Goal: Information Seeking & Learning: Learn about a topic

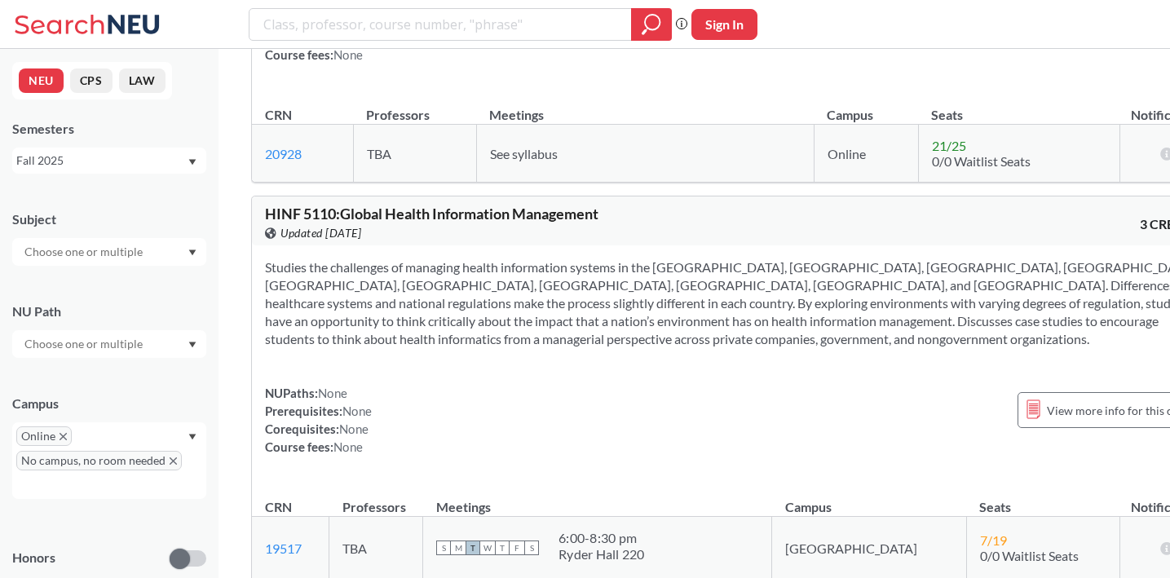
scroll to position [159795, 0]
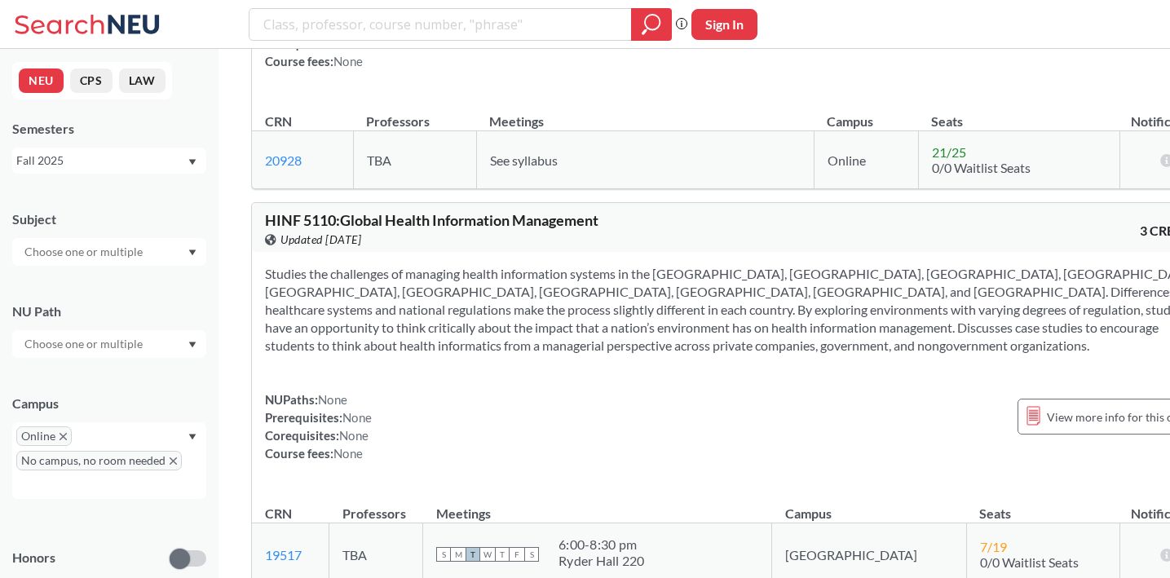
click at [194, 342] on icon "Dropdown arrow" at bounding box center [192, 345] width 8 height 7
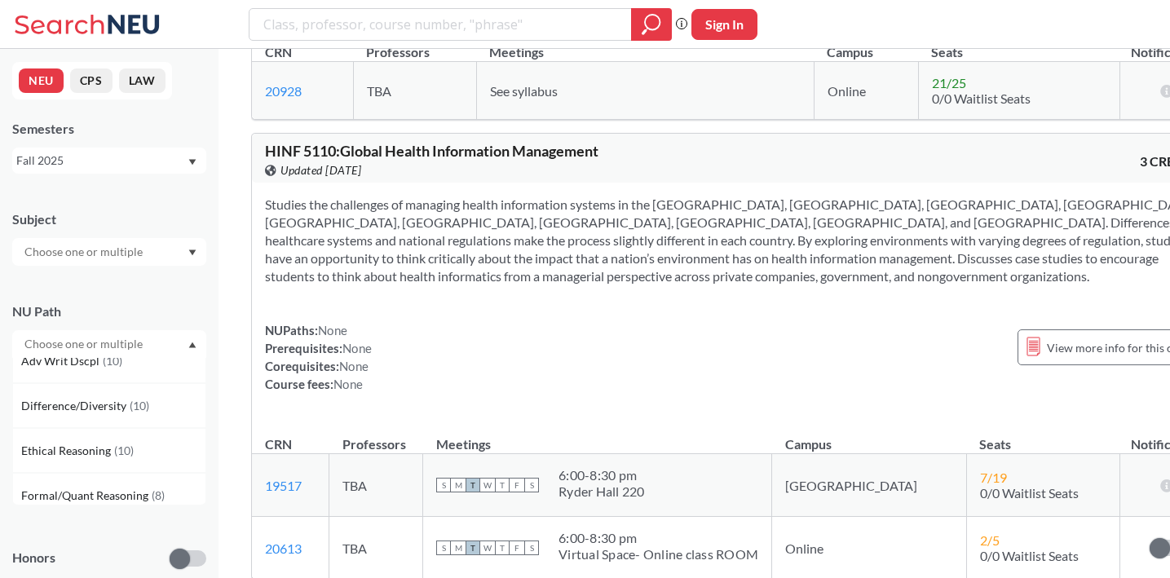
scroll to position [0, 0]
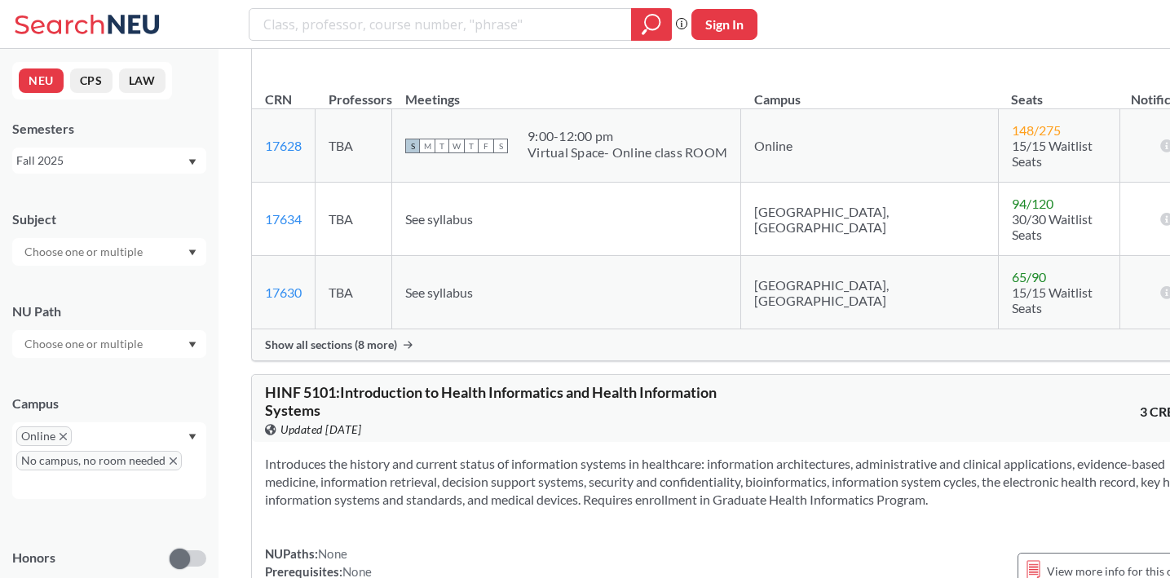
scroll to position [157725, 0]
click at [378, 23] on input "search" at bounding box center [441, 25] width 358 height 28
type input "mth 2310"
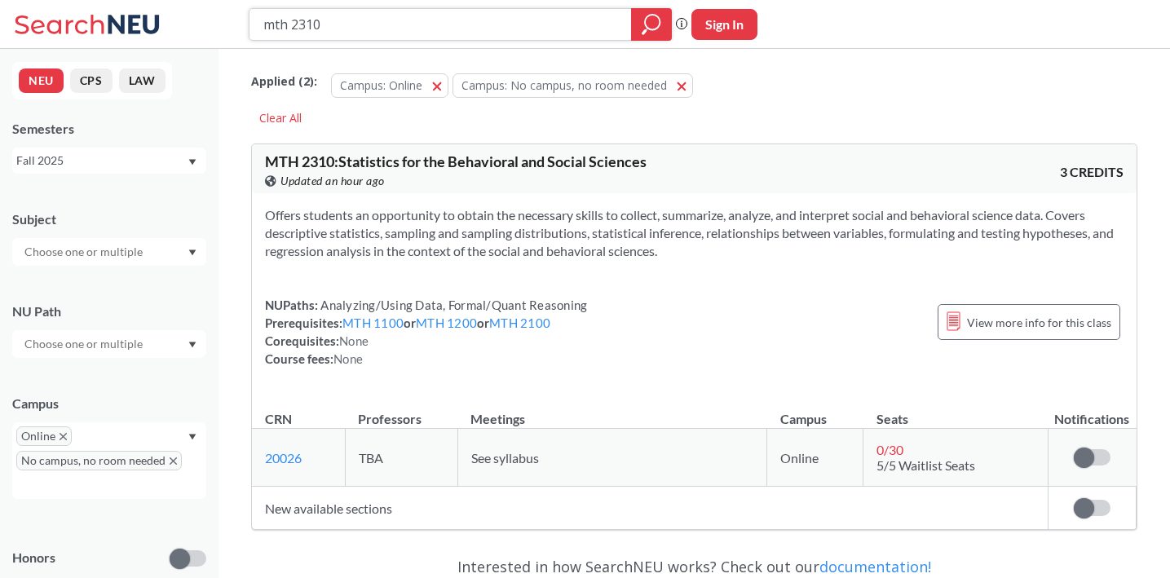
drag, startPoint x: 376, startPoint y: 26, endPoint x: 253, endPoint y: 24, distance: 123.1
click at [253, 24] on div "mth 2310" at bounding box center [460, 24] width 423 height 33
type input "cmn"
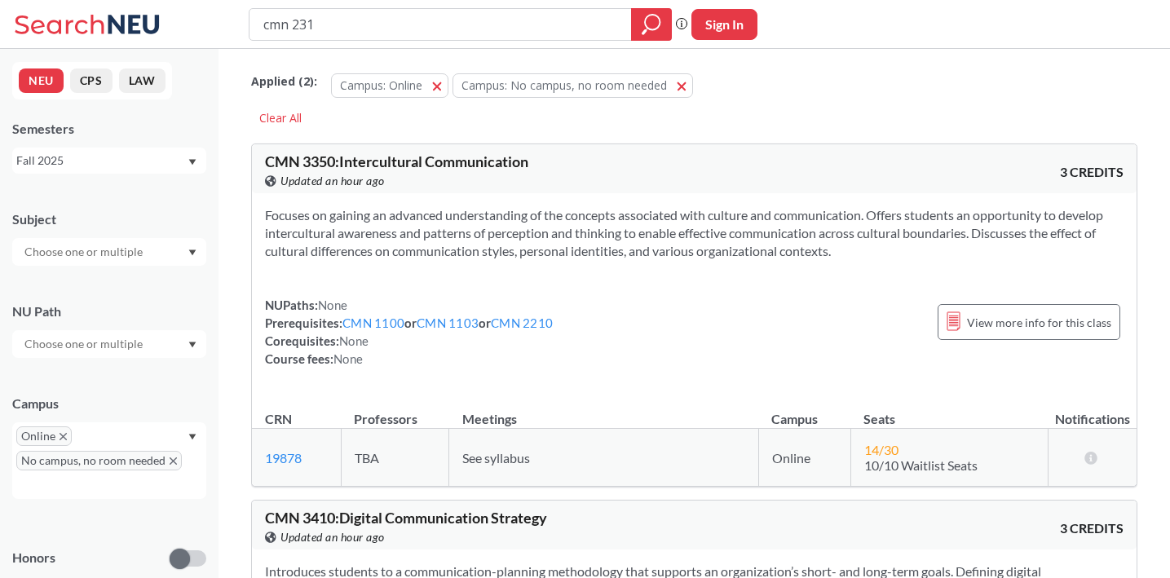
type input "cmn 2310"
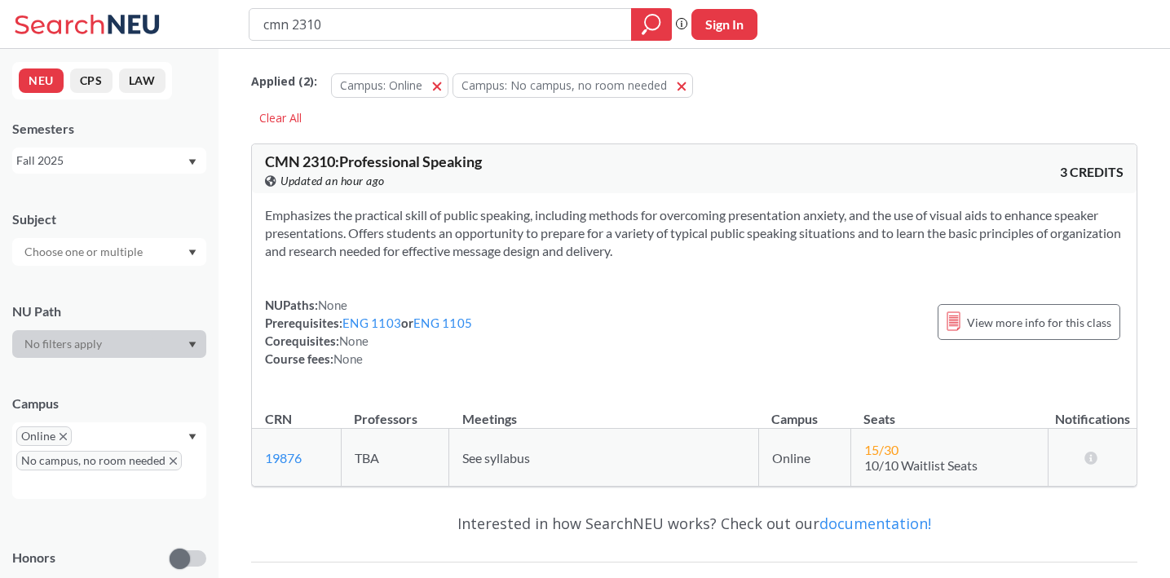
click at [157, 306] on div "NU Path" at bounding box center [109, 311] width 194 height 18
drag, startPoint x: 552, startPoint y: 25, endPoint x: 217, endPoint y: 26, distance: 335.1
click at [217, 26] on div "cmn 2310 Phrase search guarantees the exact search appears in the results. Ex. …" at bounding box center [585, 24] width 1170 height 49
click at [107, 192] on div "NEU CPS LAW Semesters Fall 2025 Subject NU Path Campus Online No campus, no roo…" at bounding box center [109, 313] width 218 height 529
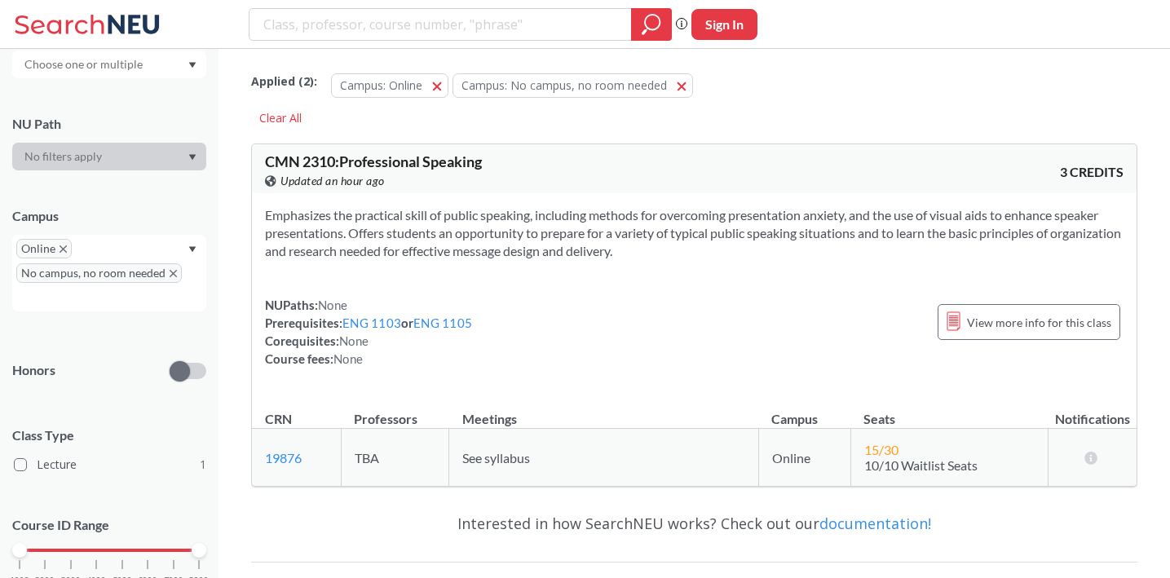
click at [174, 162] on div at bounding box center [109, 157] width 194 height 28
click at [157, 97] on div "Subject NU Path Campus Online No campus, no room needed Honors Class Type Lectu…" at bounding box center [109, 312] width 194 height 611
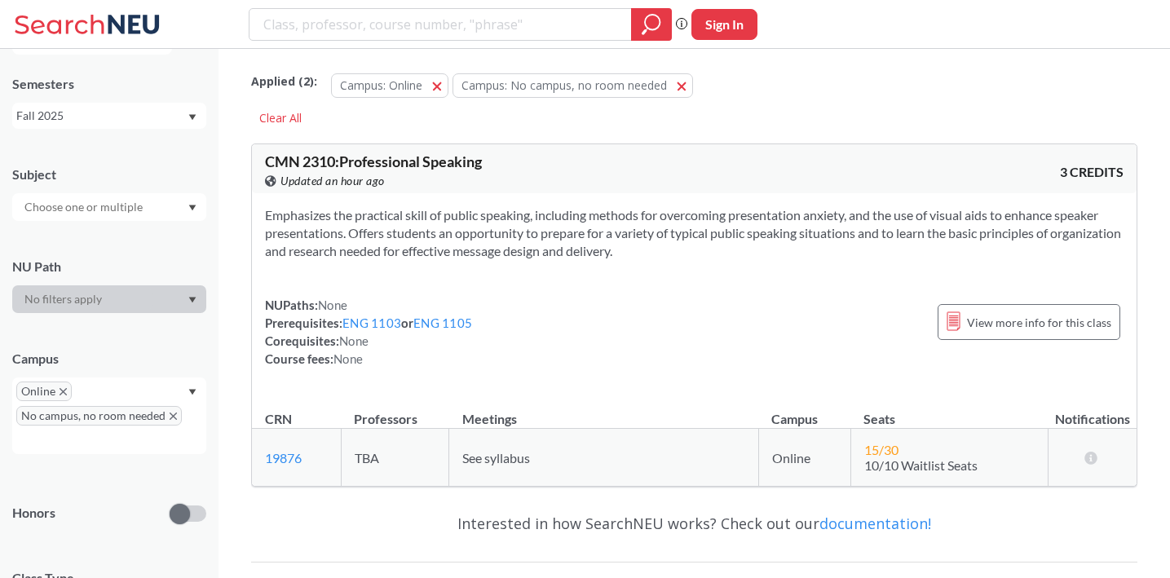
scroll to position [46, 0]
click at [155, 211] on div at bounding box center [109, 206] width 194 height 28
click at [143, 240] on div "CMN ( 1 )" at bounding box center [113, 235] width 184 height 18
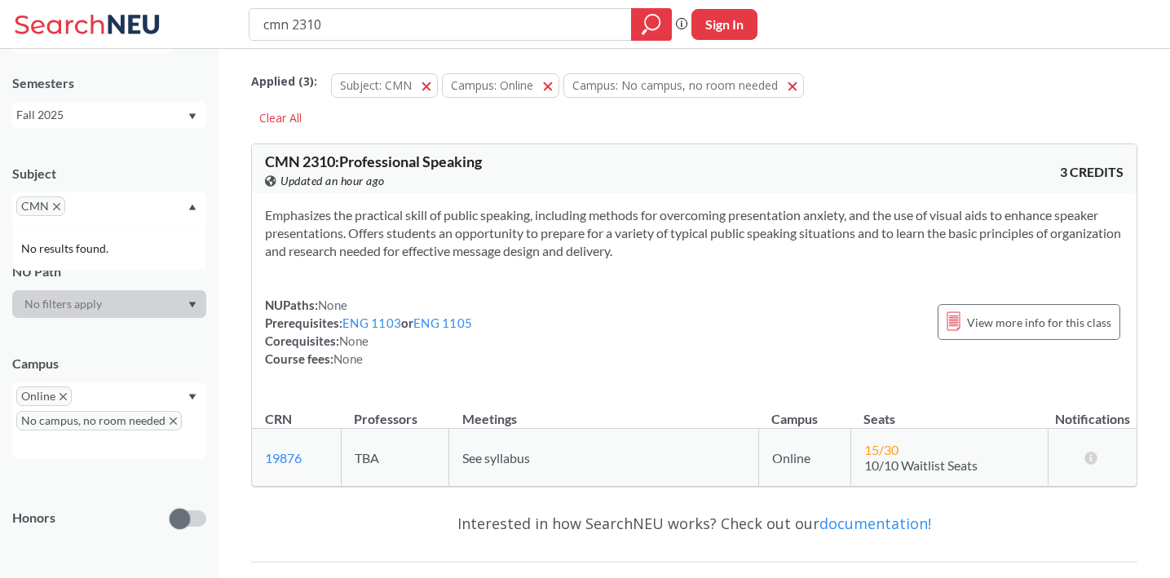
click at [51, 205] on span "CMN" at bounding box center [40, 206] width 49 height 20
click at [55, 207] on icon "X to remove pill" at bounding box center [56, 206] width 7 height 7
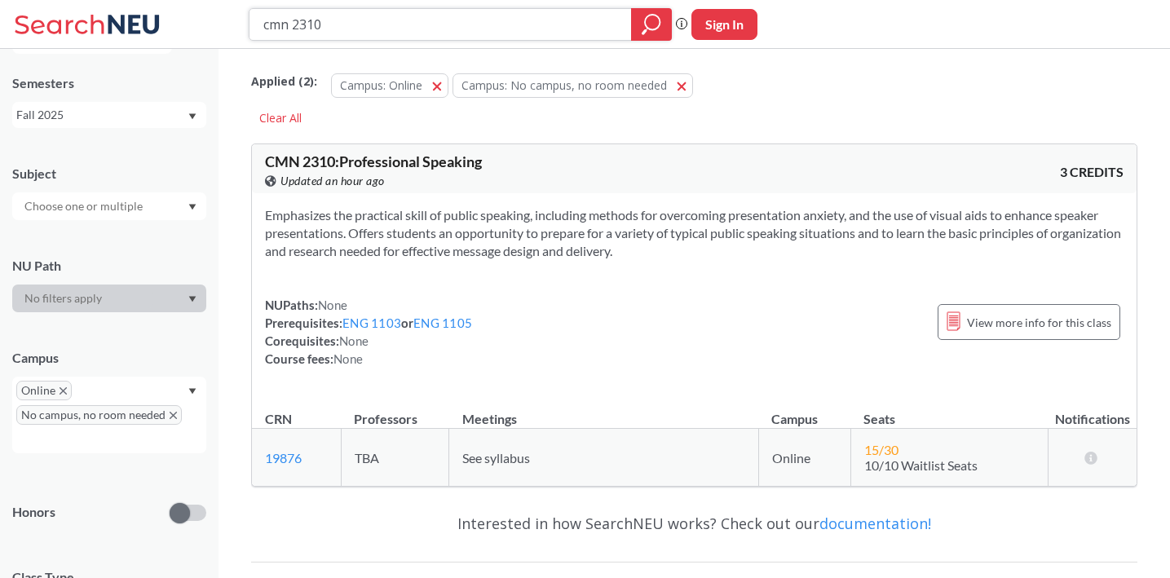
drag, startPoint x: 358, startPoint y: 24, endPoint x: 243, endPoint y: 37, distance: 115.7
click at [243, 37] on div "cmn 2310 Phrase search guarantees the exact search appears in the results. Ex. …" at bounding box center [585, 24] width 1170 height 49
type input "c"
click at [320, 126] on div "Applied ( 2 ): Campus: Online Online Campus: No campus, no room needed No campu…" at bounding box center [694, 93] width 886 height 73
click at [297, 117] on div "Clear All" at bounding box center [280, 118] width 59 height 24
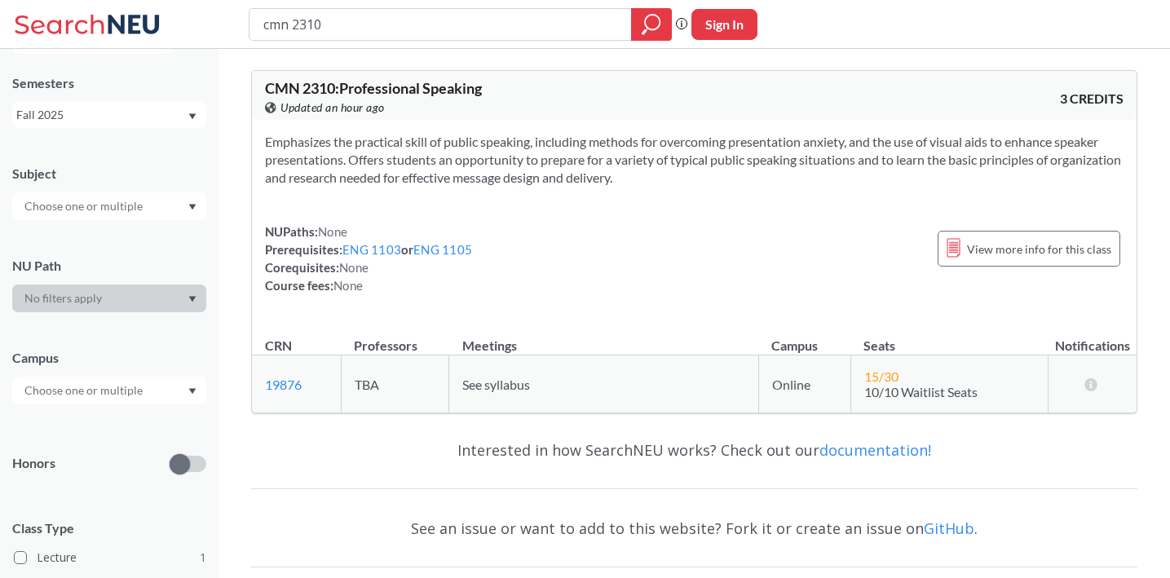
click at [139, 390] on input "text" at bounding box center [84, 391] width 137 height 20
click at [42, 430] on span "Online" at bounding box center [39, 427] width 37 height 18
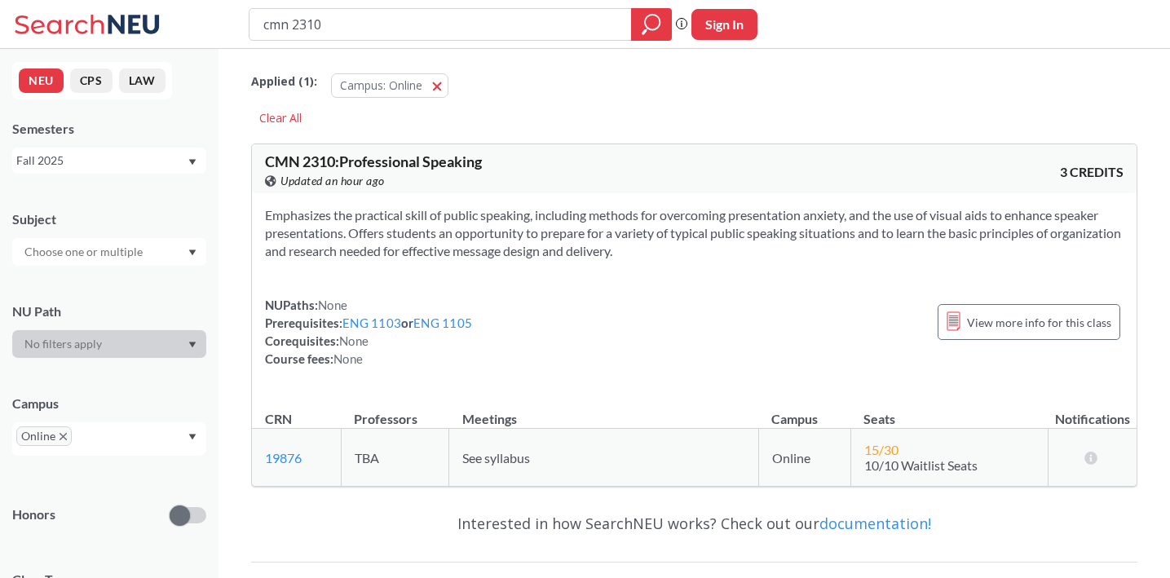
click at [52, 85] on button "NEU" at bounding box center [41, 80] width 45 height 24
click at [98, 82] on button "CPS" at bounding box center [91, 80] width 42 height 24
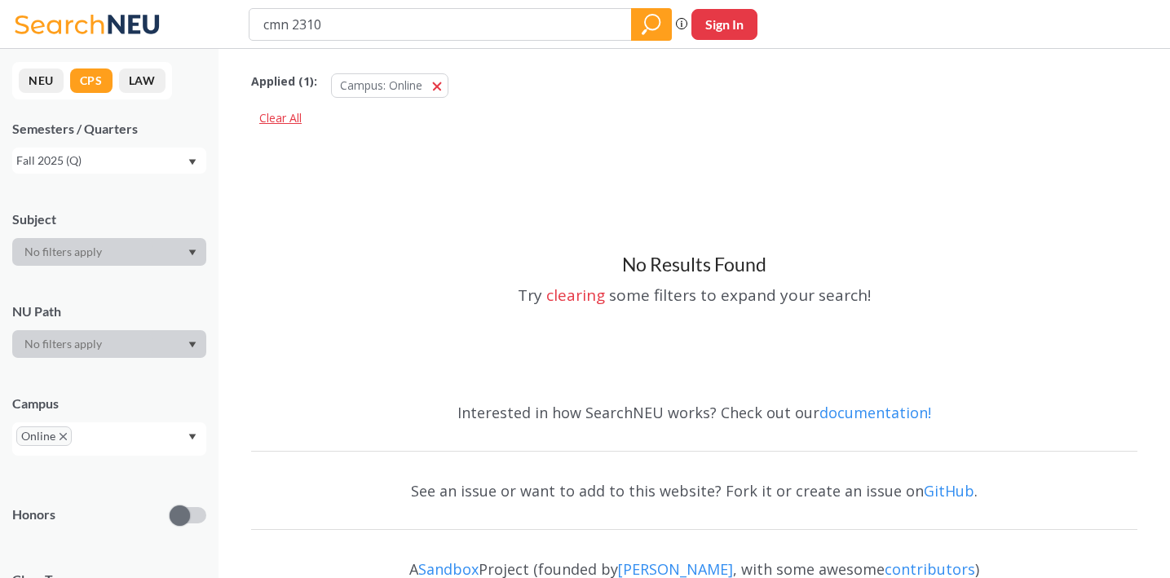
click at [291, 118] on div "Clear All" at bounding box center [280, 118] width 59 height 24
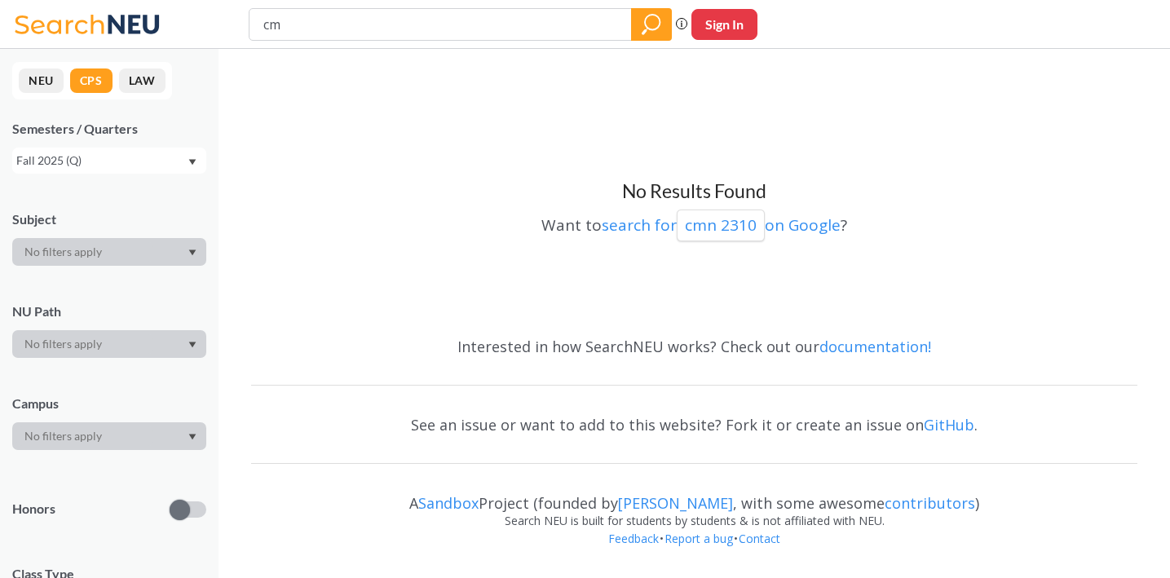
type input "c"
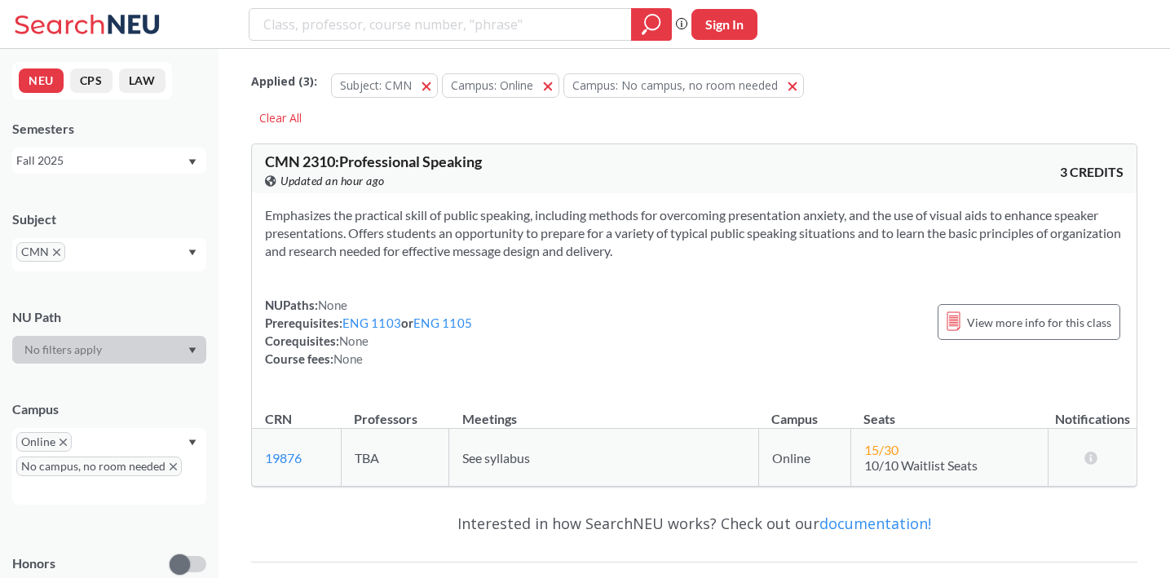
click at [57, 250] on icon "X to remove pill" at bounding box center [56, 252] width 7 height 7
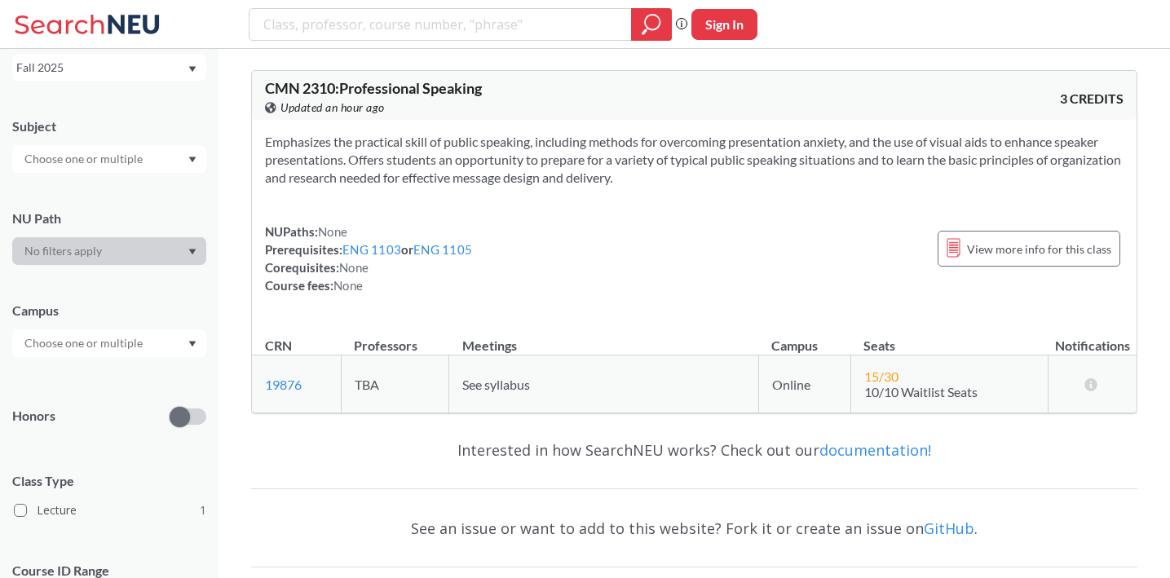
scroll to position [126, 0]
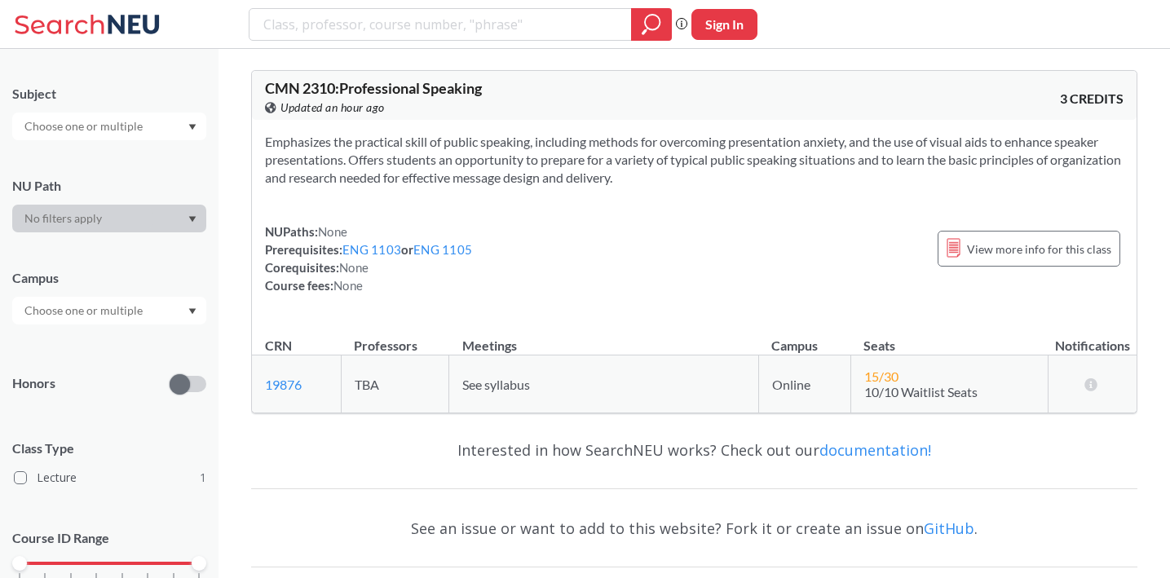
click at [142, 315] on input "text" at bounding box center [84, 311] width 137 height 20
click at [42, 351] on span "Online" at bounding box center [39, 347] width 37 height 18
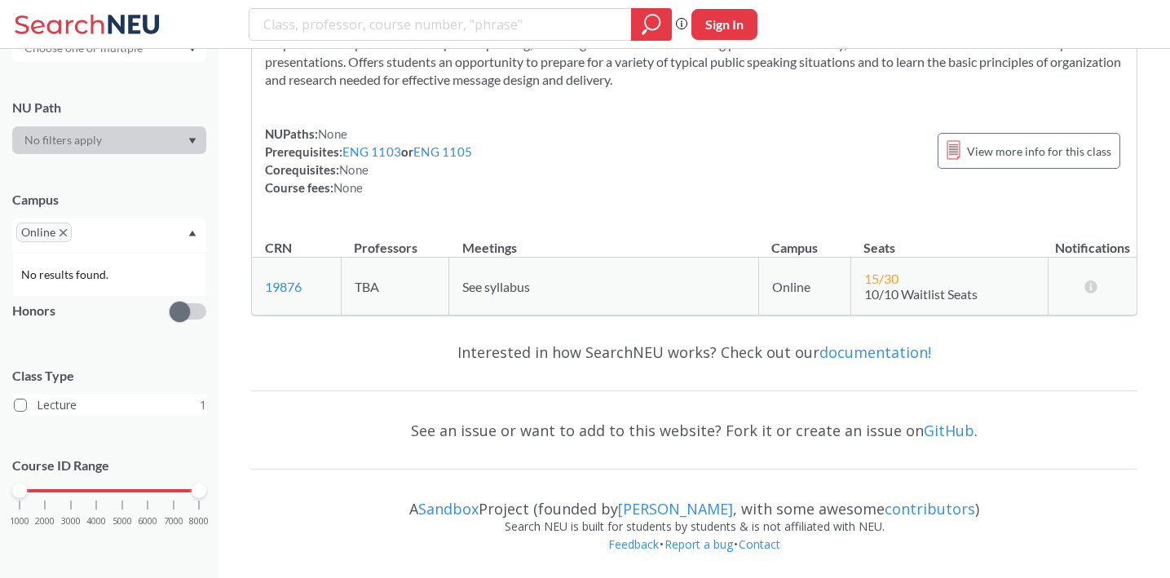
scroll to position [203, 0]
click at [368, 343] on div "Interested in how SearchNEU works? Check out our documentation!" at bounding box center [694, 352] width 886 height 47
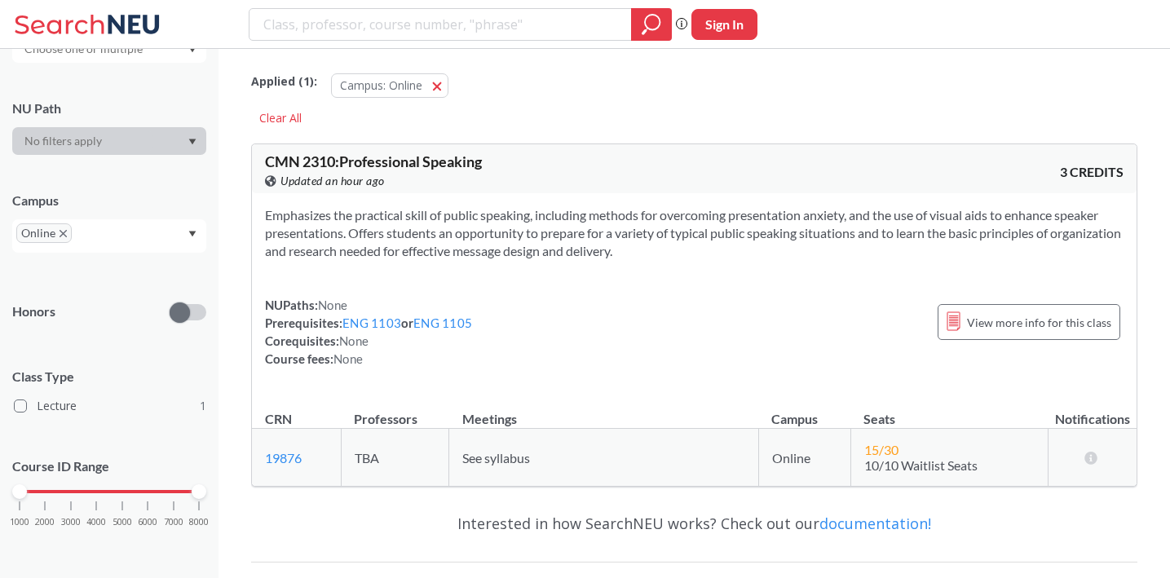
scroll to position [0, 0]
click at [289, 121] on div "Clear All" at bounding box center [280, 118] width 59 height 24
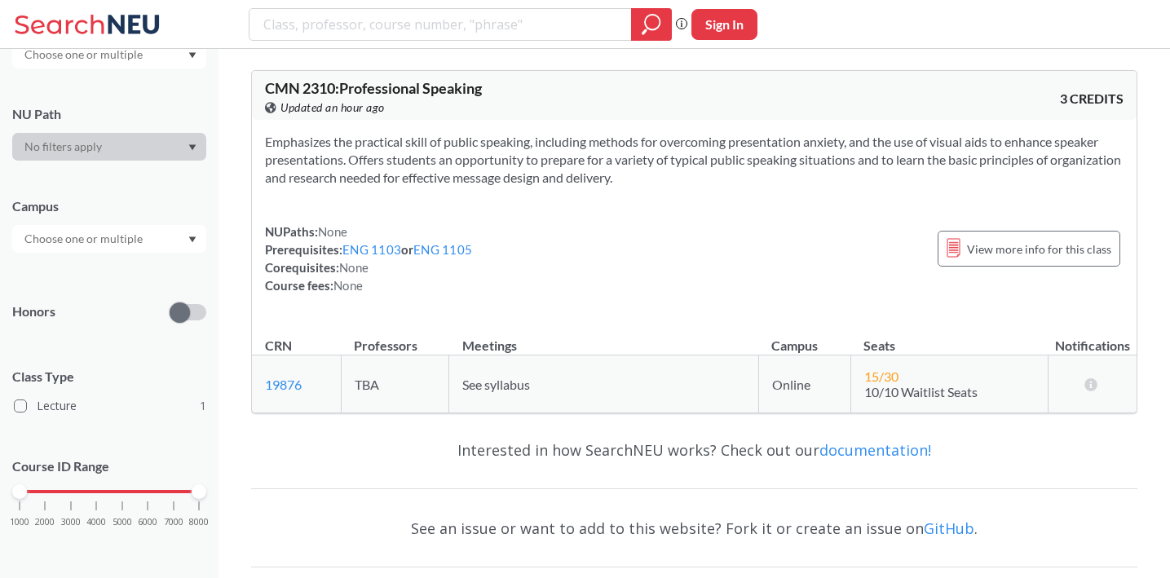
click at [650, 223] on div "NUPaths: None Prerequisites: ENG 1103 or ENG 1105 Corequisites: None Course fee…" at bounding box center [694, 259] width 858 height 72
